Goal: Entertainment & Leisure: Consume media (video, audio)

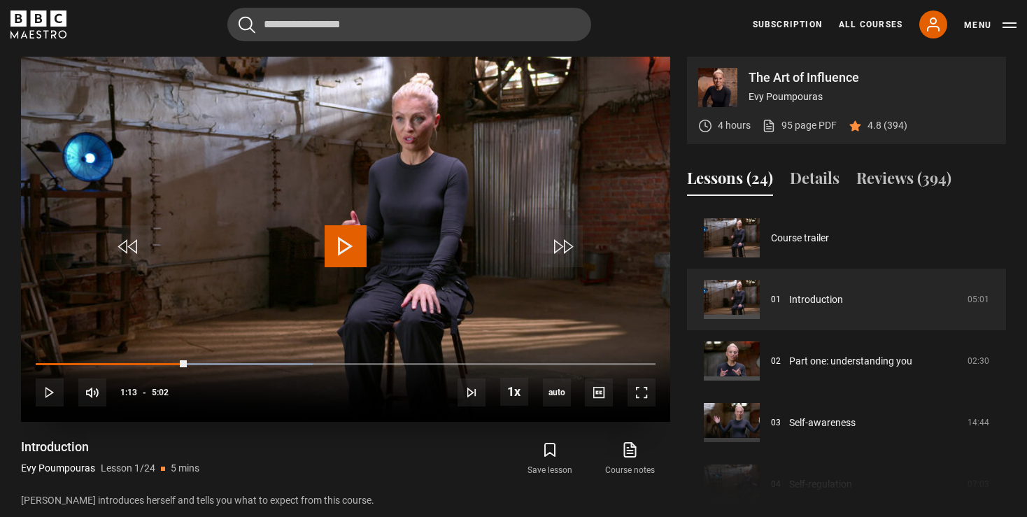
scroll to position [578, 0]
click at [348, 248] on span "Video Player" at bounding box center [345, 246] width 42 height 42
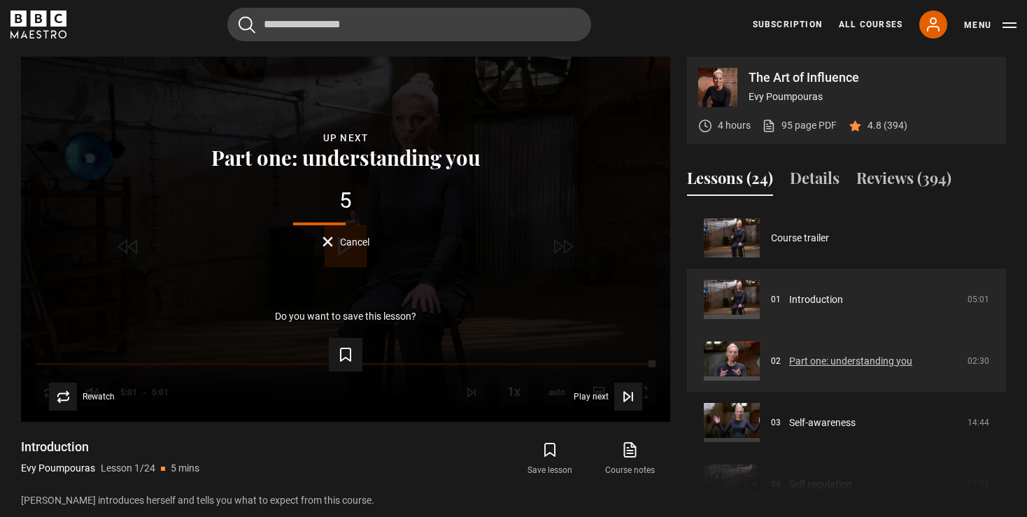
click at [828, 365] on link "Part one: understanding you" at bounding box center [850, 361] width 123 height 15
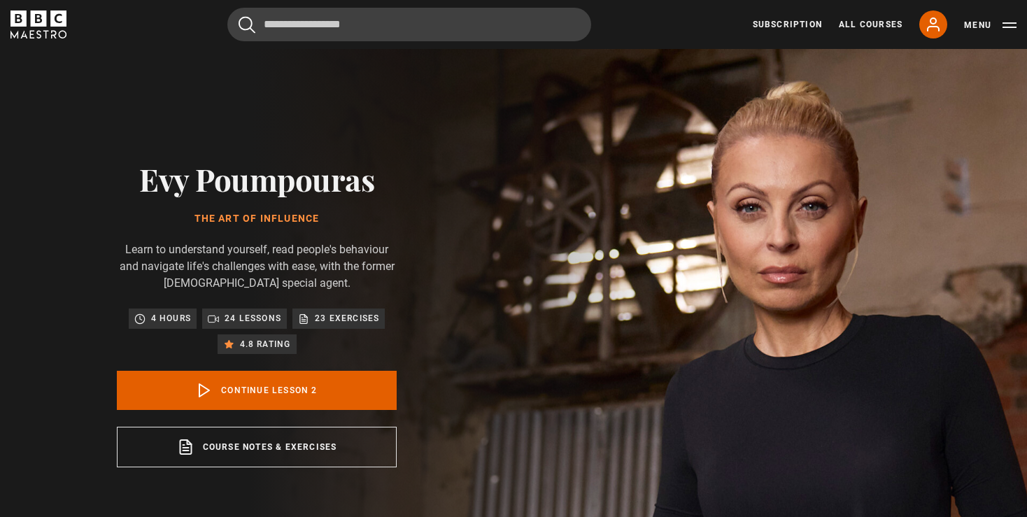
scroll to position [578, 0]
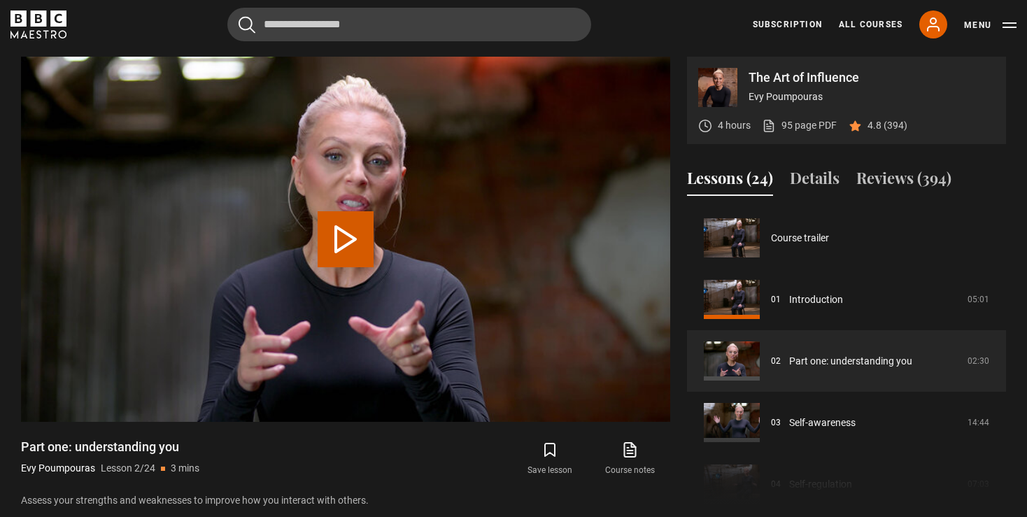
click at [345, 250] on button "Play Lesson Part one: understanding you" at bounding box center [346, 239] width 56 height 56
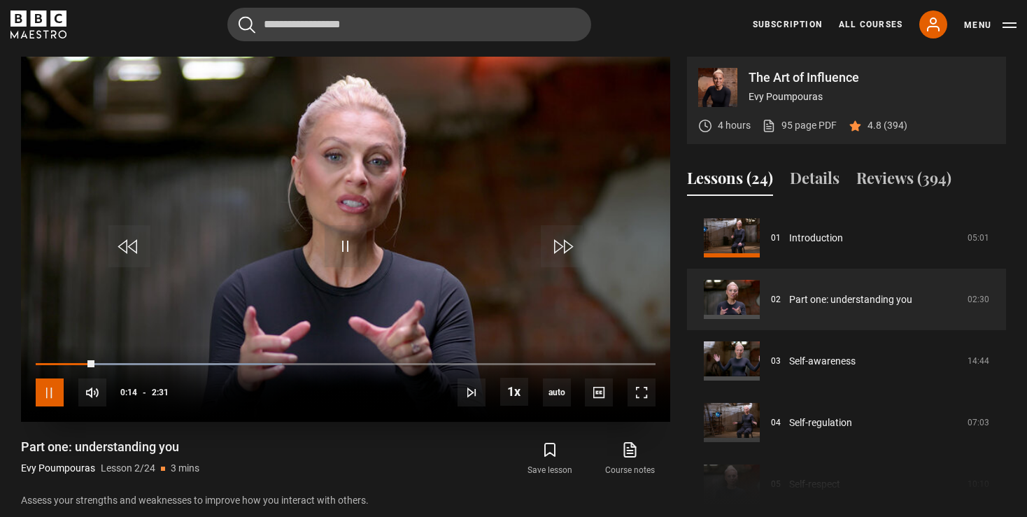
click at [46, 393] on span "Video Player" at bounding box center [50, 392] width 28 height 28
click at [345, 241] on span "Video Player" at bounding box center [345, 246] width 42 height 42
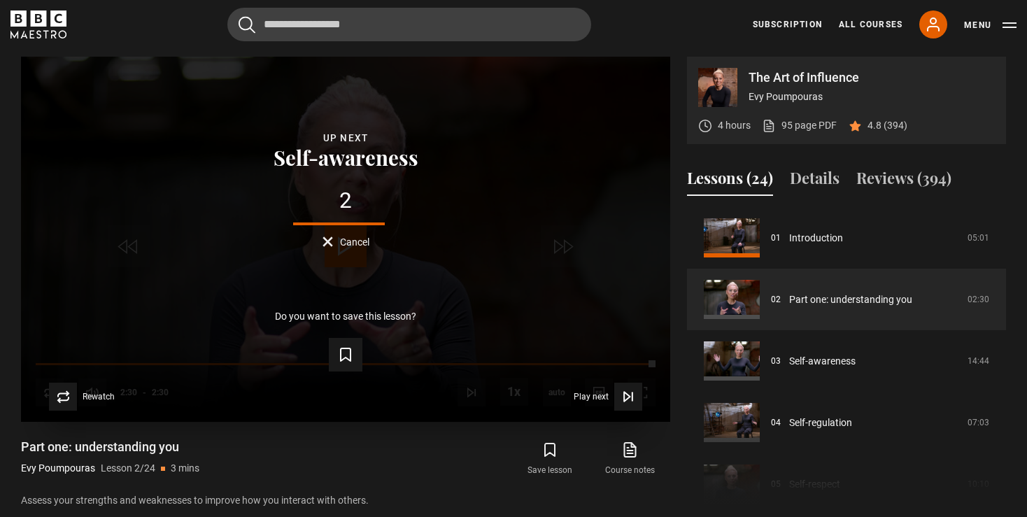
click at [325, 236] on button "Cancel" at bounding box center [345, 241] width 47 height 10
